Goal: Obtain resource: Obtain resource

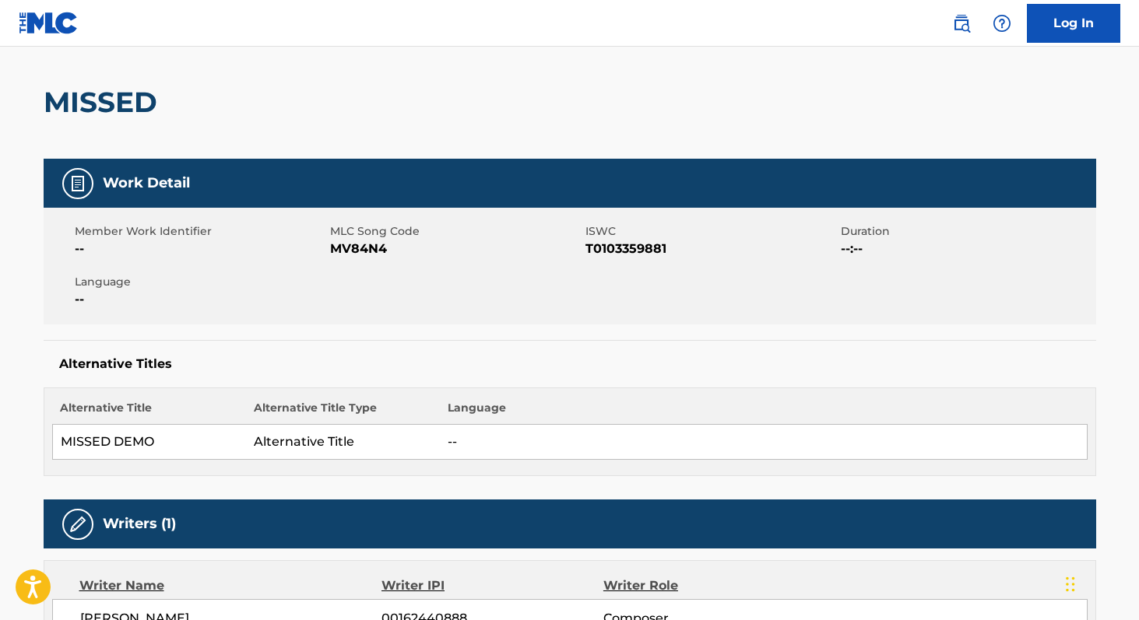
scroll to position [163, 0]
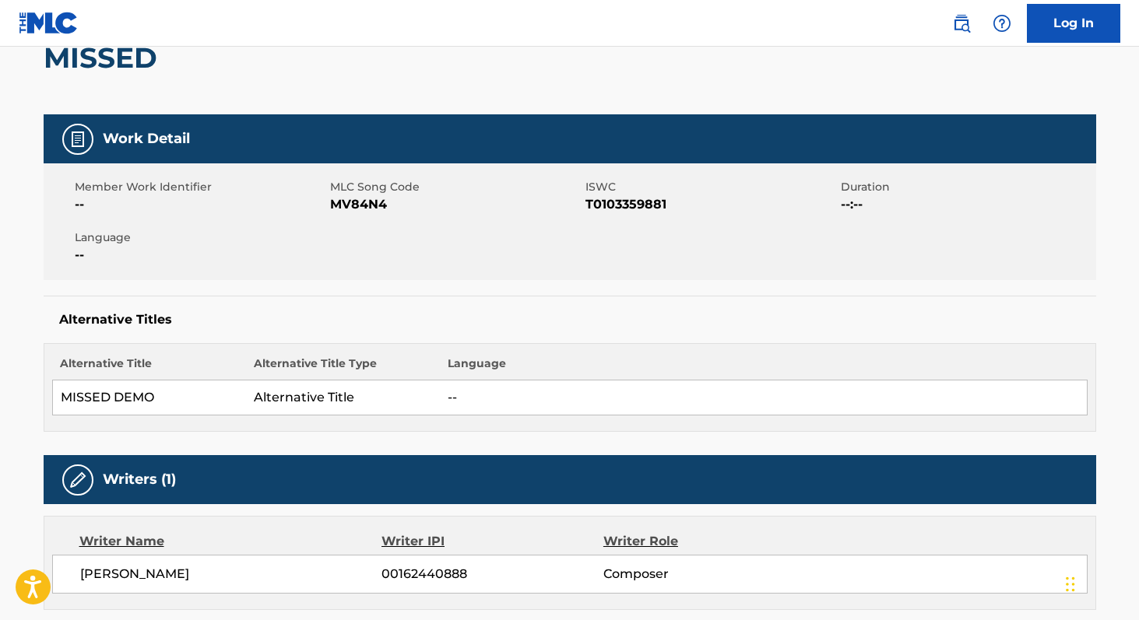
click at [633, 202] on span "T0103359881" at bounding box center [710, 204] width 251 height 19
copy span "T0103359881"
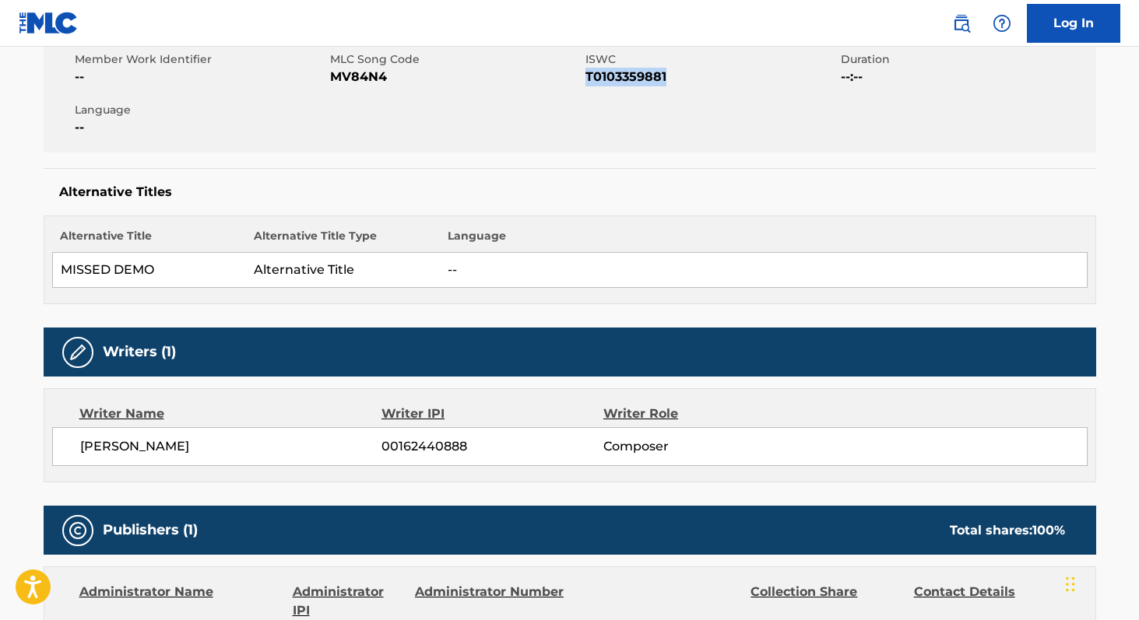
click at [434, 442] on span "00162440888" at bounding box center [491, 446] width 221 height 19
copy span "00162440888"
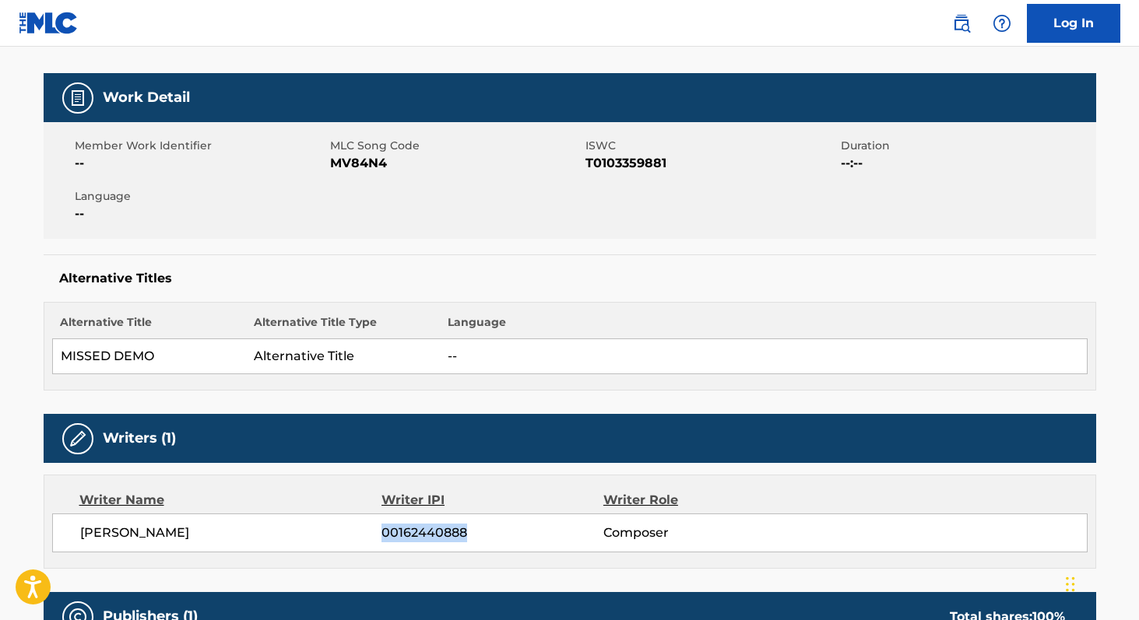
scroll to position [0, 0]
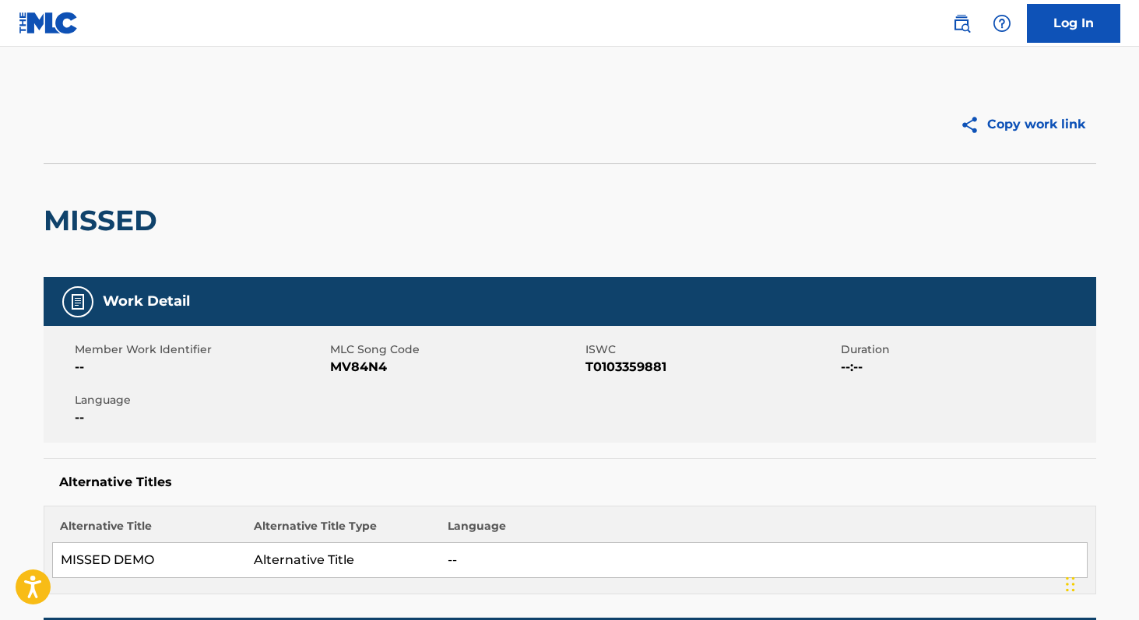
click at [366, 372] on span "MV84N4" at bounding box center [455, 367] width 251 height 19
copy span "MV84N4"
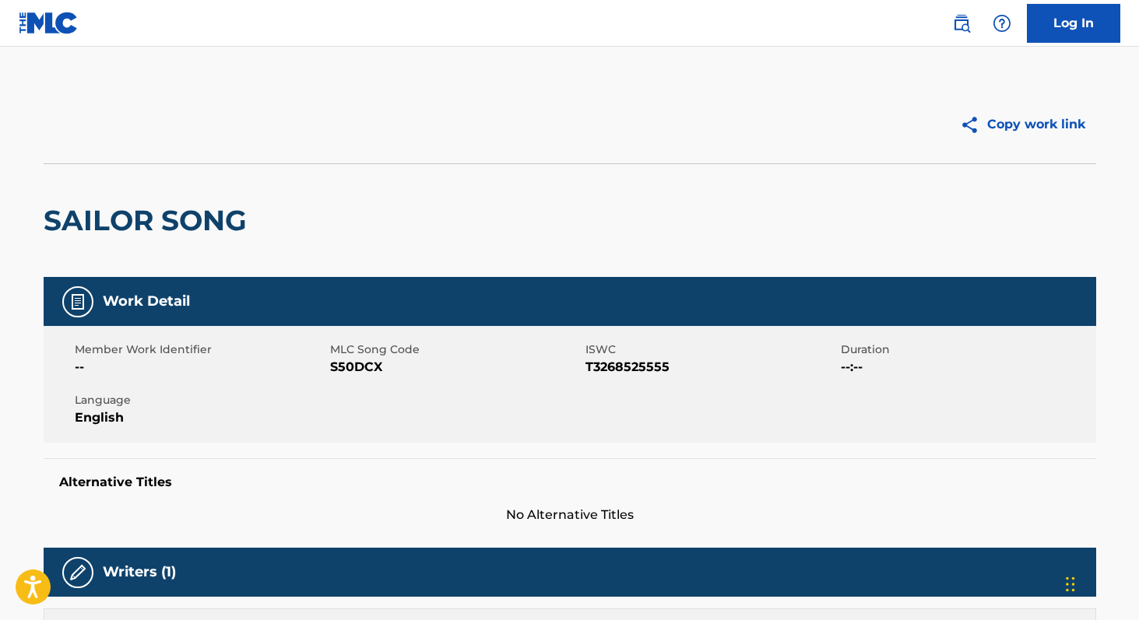
click at [651, 370] on span "T3268525555" at bounding box center [710, 367] width 251 height 19
copy span "T3268525555"
click at [370, 367] on span "S50DCX" at bounding box center [455, 367] width 251 height 19
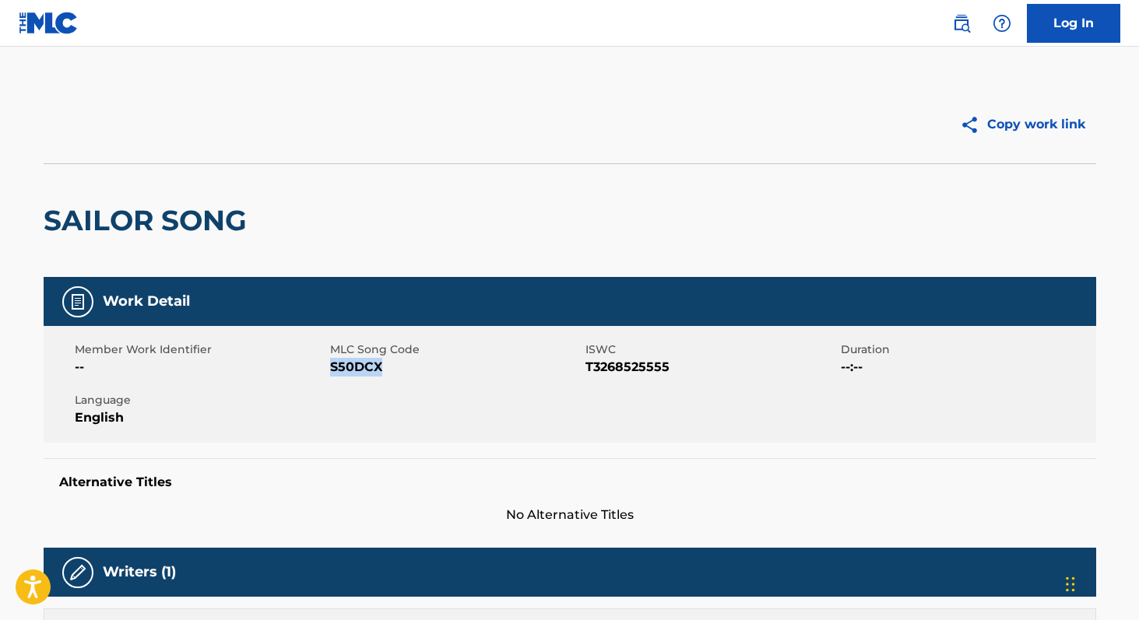
copy span "S50DCX"
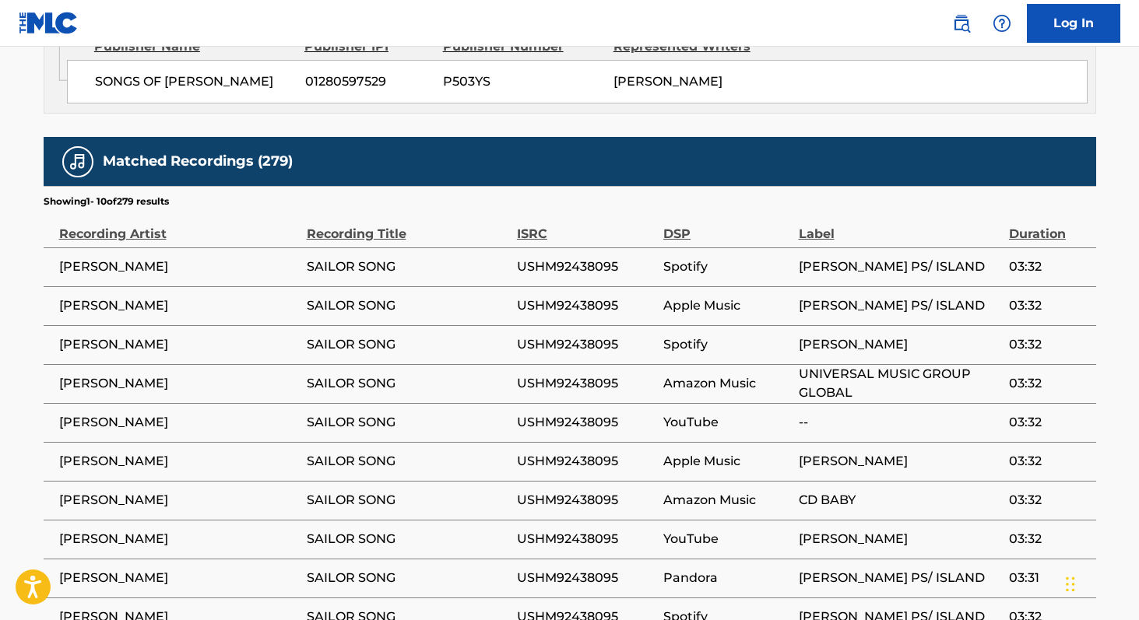
scroll to position [928, 0]
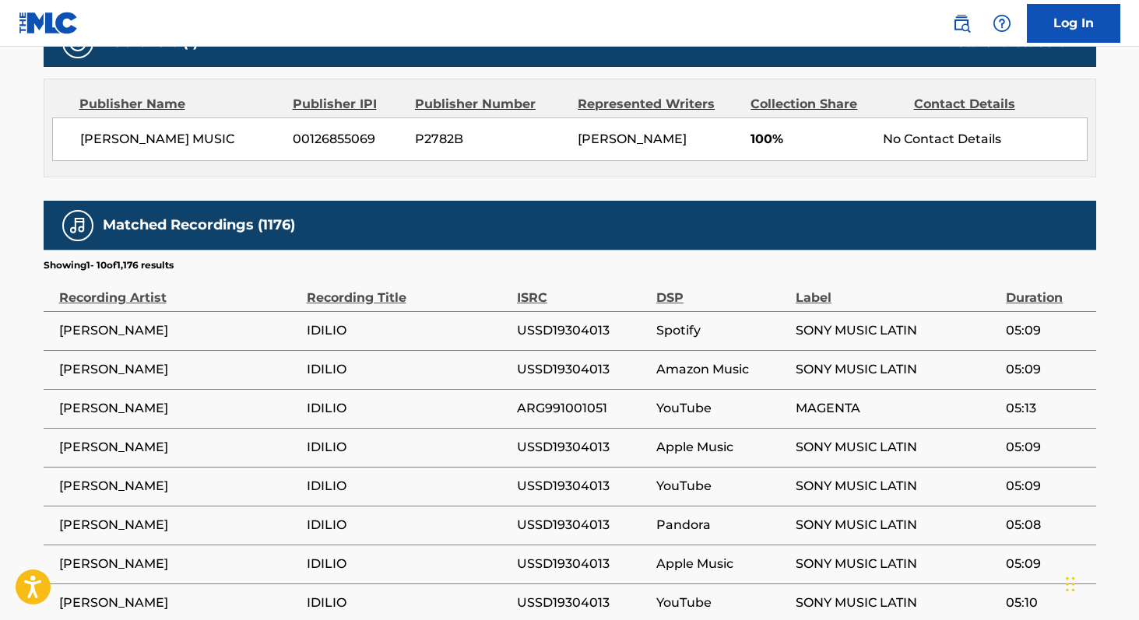
scroll to position [733, 0]
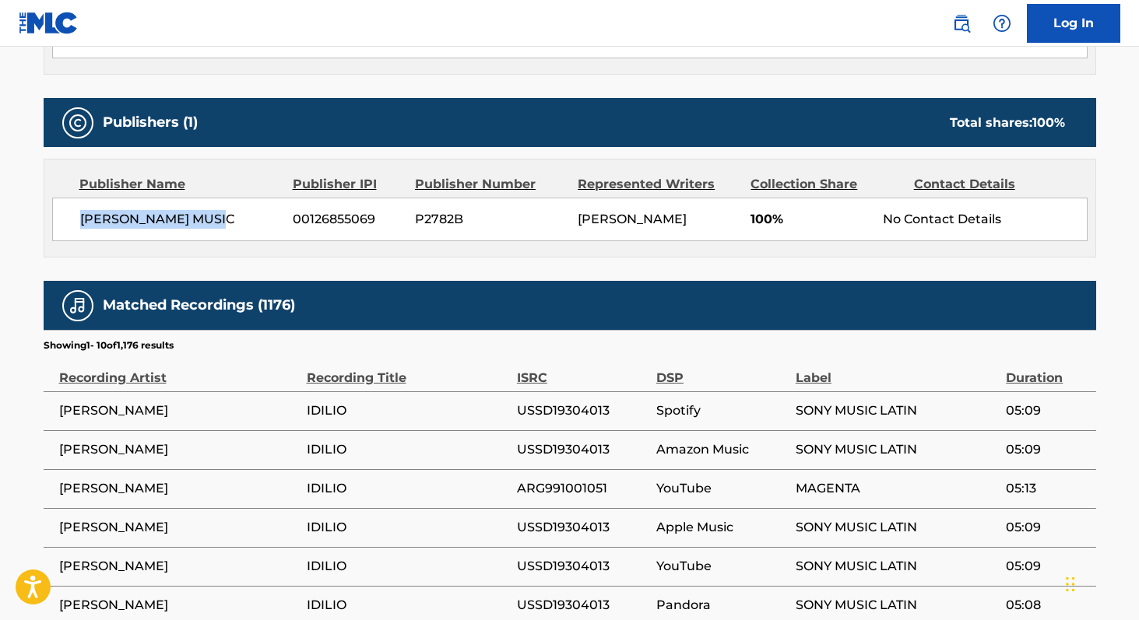
drag, startPoint x: 225, startPoint y: 218, endPoint x: 85, endPoint y: 219, distance: 140.1
click at [85, 219] on span "WILLIE COLON MUSIC" at bounding box center [181, 219] width 202 height 19
copy span "WILLIE COLON MUSIC"
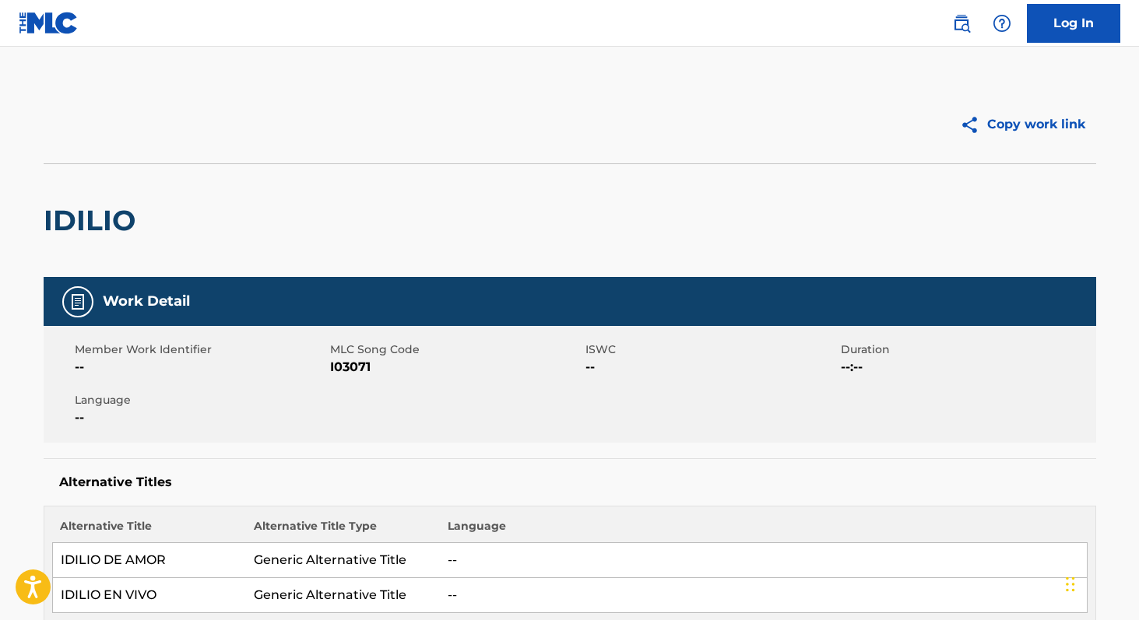
click at [356, 367] on span "I03071" at bounding box center [455, 367] width 251 height 19
copy span "I03071"
